Goal: Task Accomplishment & Management: Manage account settings

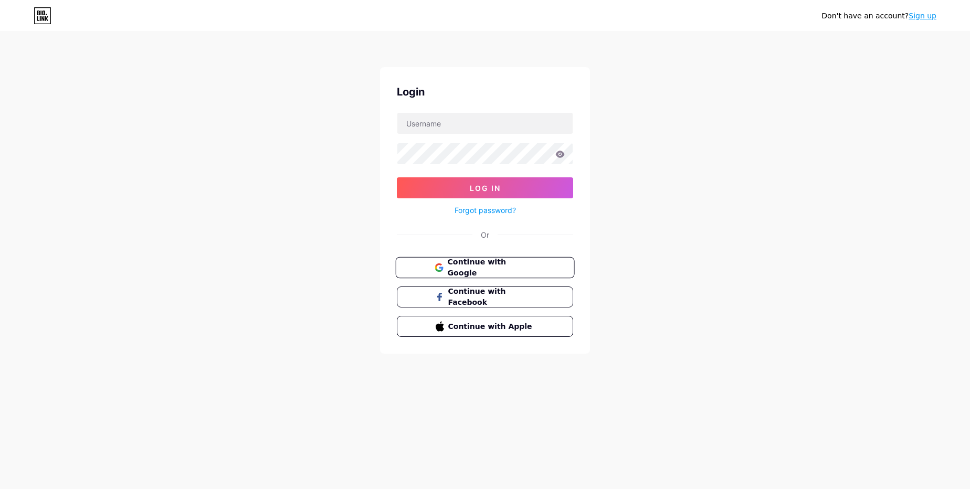
click at [475, 262] on span "Continue with Google" at bounding box center [491, 268] width 88 height 23
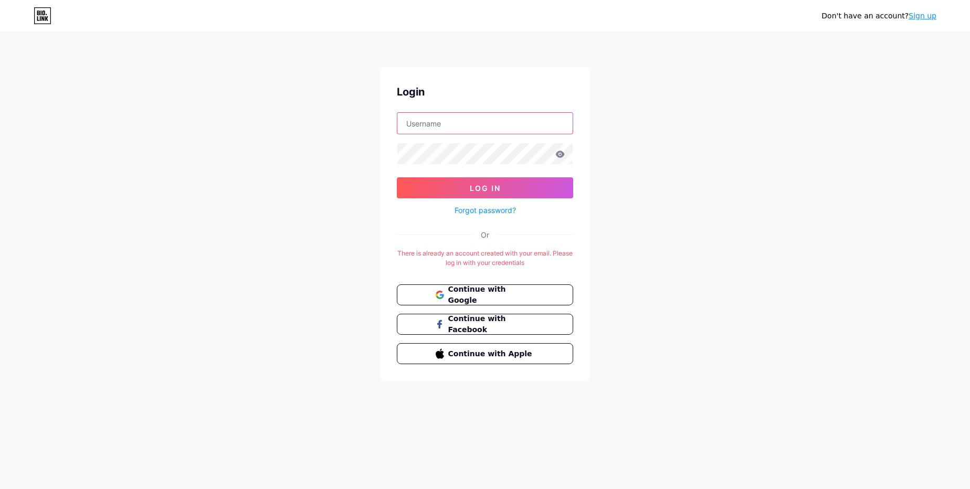
click at [467, 127] on input "text" at bounding box center [484, 123] width 175 height 21
type input "[EMAIL_ADDRESS][DOMAIN_NAME]"
click at [488, 292] on span "Continue with Google" at bounding box center [491, 295] width 88 height 23
click at [447, 123] on input "text" at bounding box center [484, 123] width 175 height 21
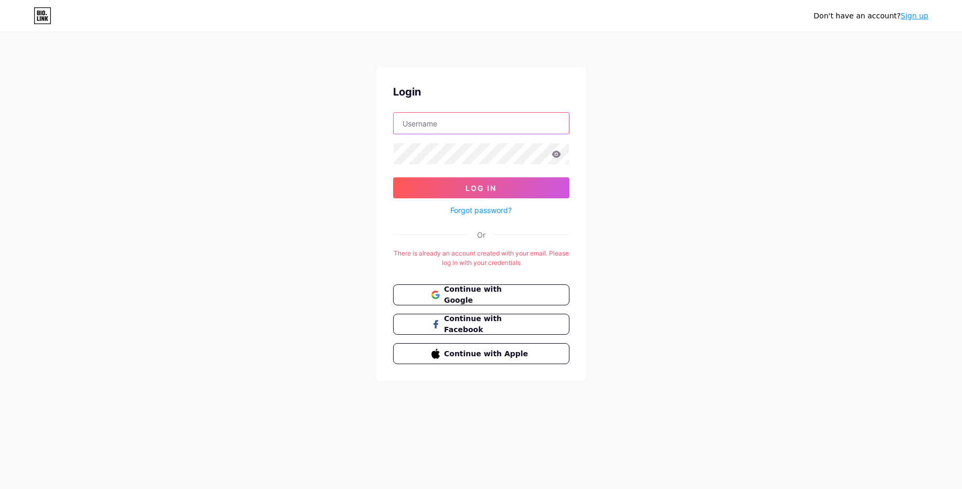
type input "aumeto72"
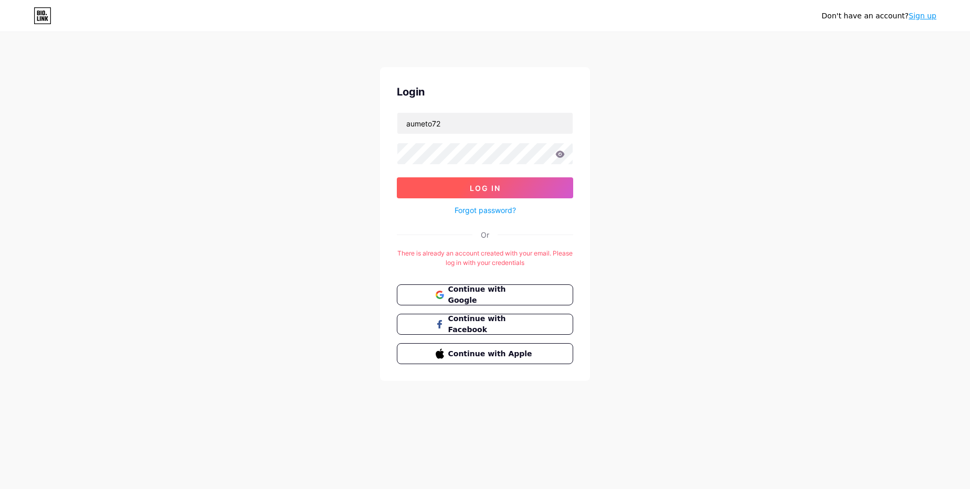
click at [478, 192] on span "Log In" at bounding box center [485, 188] width 31 height 9
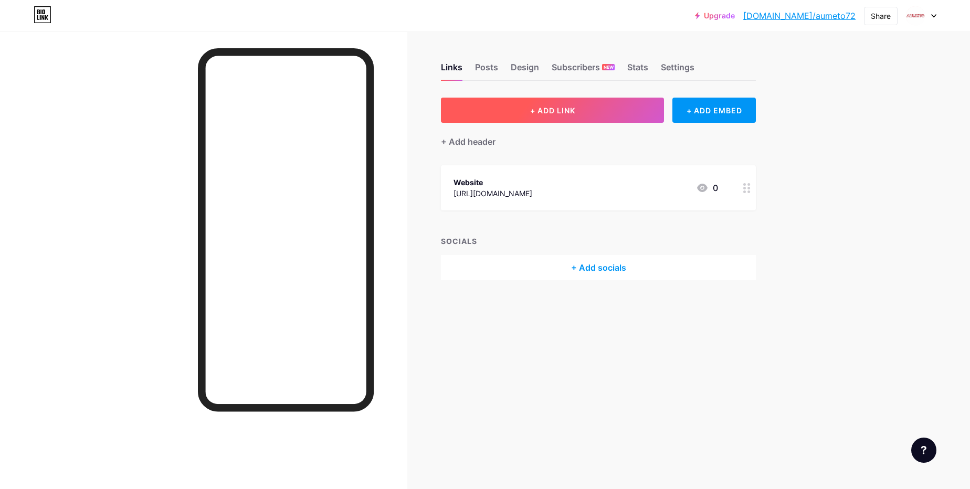
click at [567, 110] on span "+ ADD LINK" at bounding box center [552, 110] width 45 height 9
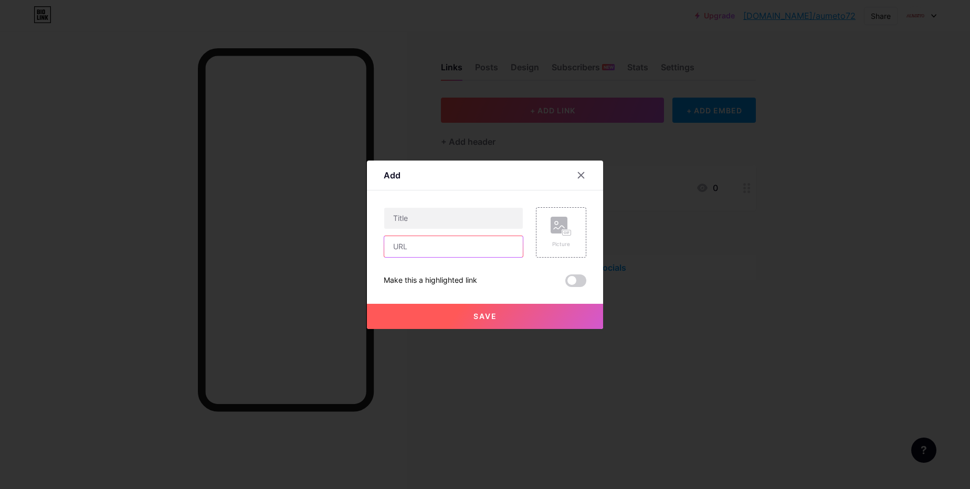
click at [406, 248] on input "text" at bounding box center [453, 246] width 139 height 21
paste input "https://ext-6822902.livejournal.com/495.html"
type input "https://ext-6822902.livejournal.com/495.html"
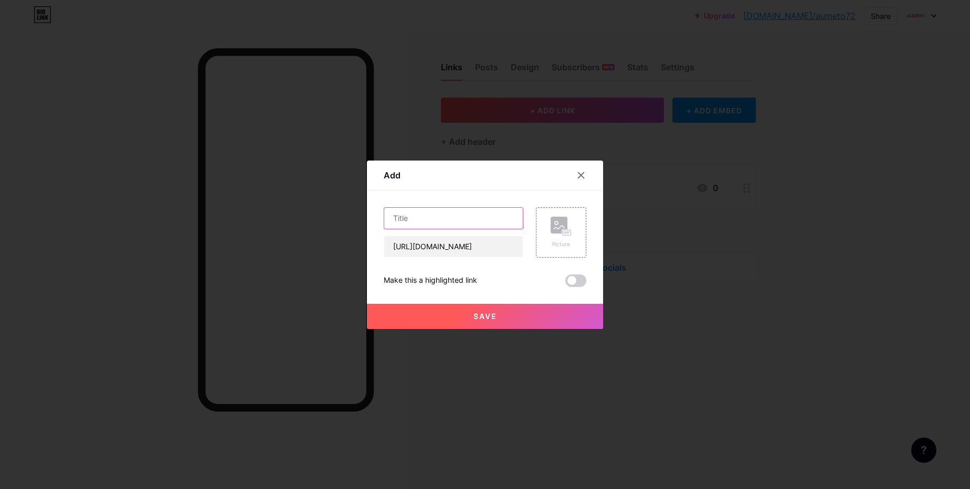
click at [430, 223] on input "text" at bounding box center [453, 218] width 139 height 21
paste input "Natural Supplements for Kidneys That Promote Long-Term Wellness"
type input "Natural Supplements for Kidneys That Promote Long-Term Wellness"
click at [563, 233] on rect at bounding box center [567, 232] width 8 height 5
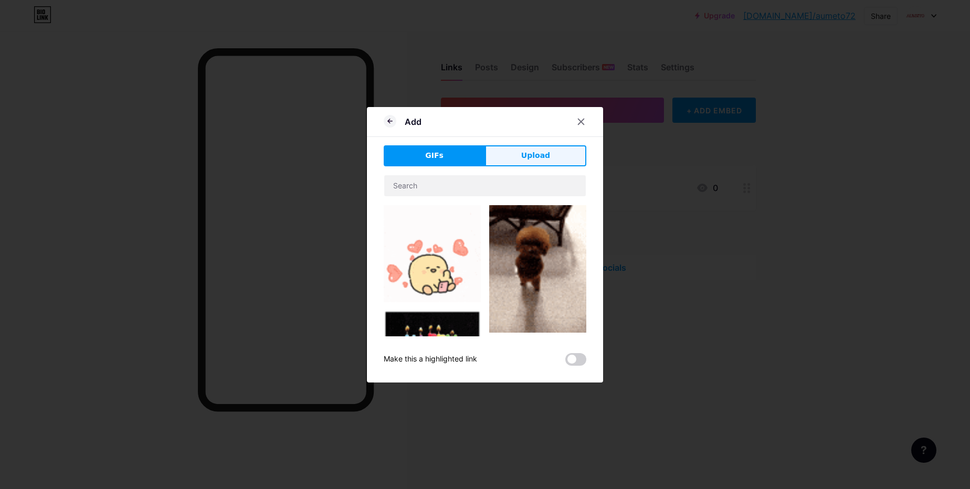
click at [528, 151] on span "Upload" at bounding box center [535, 155] width 29 height 11
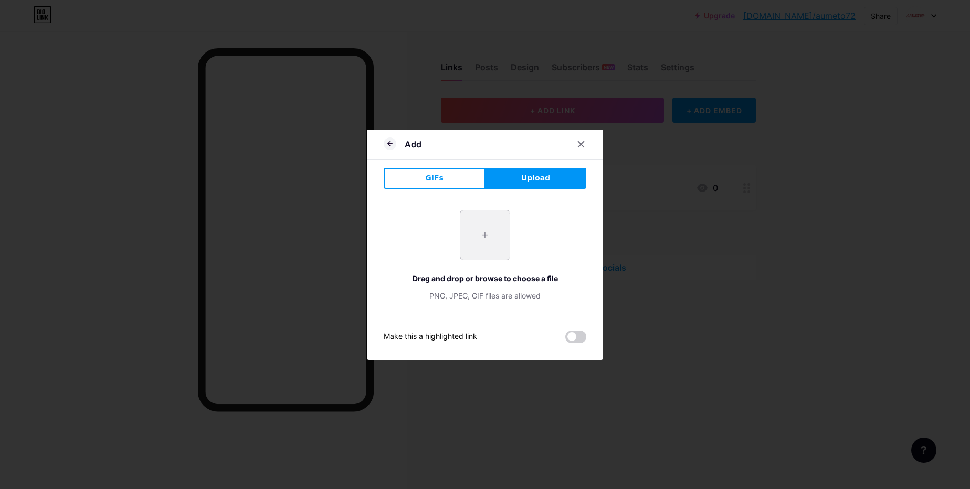
click at [480, 240] on input "file" at bounding box center [484, 235] width 49 height 49
type input "C:\fakepath\Natural Supplements for Kidneys.jpg"
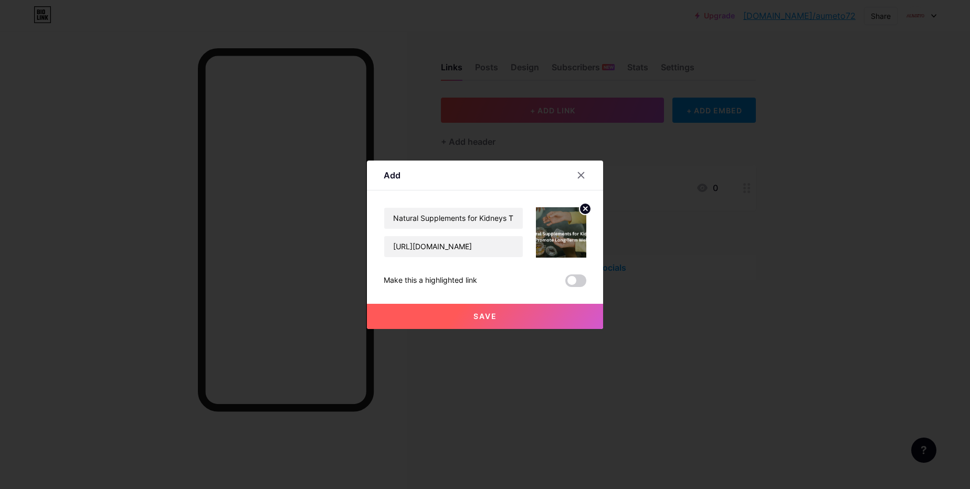
click at [493, 318] on button "Save" at bounding box center [485, 316] width 236 height 25
